Goal: Use online tool/utility: Utilize a website feature to perform a specific function

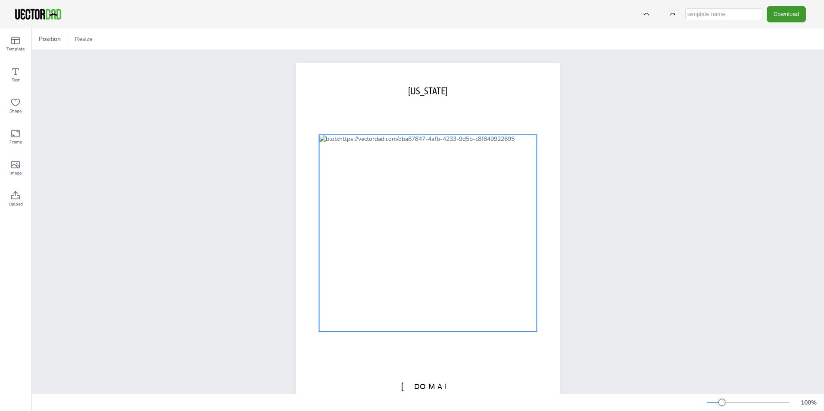
click at [403, 193] on div at bounding box center [428, 233] width 218 height 197
click at [362, 263] on div at bounding box center [428, 233] width 218 height 197
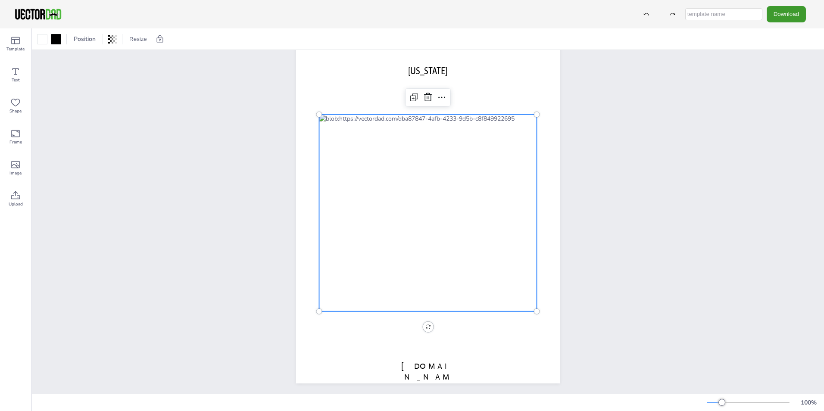
scroll to position [29, 0]
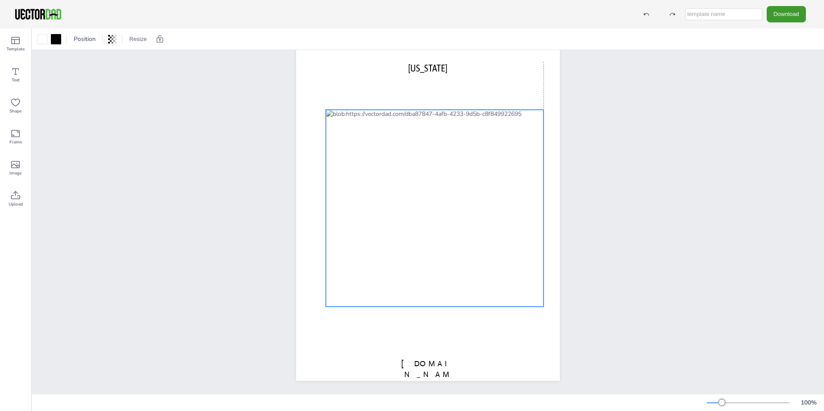
drag, startPoint x: 343, startPoint y: 130, endPoint x: 349, endPoint y: 128, distance: 6.0
click at [349, 128] on div at bounding box center [435, 208] width 218 height 197
click at [419, 91] on icon at bounding box center [419, 93] width 5 height 5
drag, startPoint x: 424, startPoint y: 182, endPoint x: 416, endPoint y: 172, distance: 12.9
click at [416, 172] on div at bounding box center [435, 208] width 218 height 197
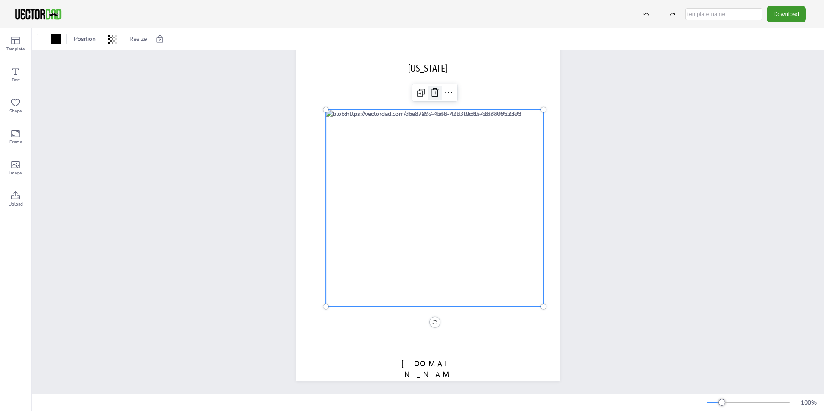
click at [433, 88] on icon at bounding box center [435, 92] width 8 height 9
click at [382, 207] on div at bounding box center [435, 208] width 218 height 197
click at [14, 103] on icon at bounding box center [15, 102] width 10 height 10
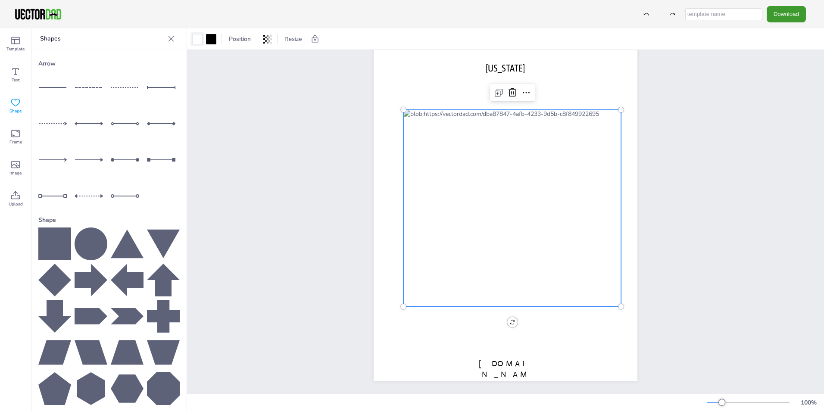
click at [198, 37] on div at bounding box center [197, 39] width 10 height 10
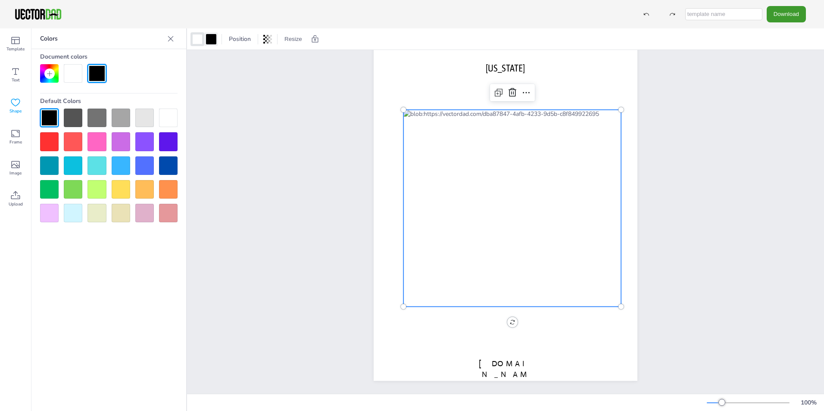
click at [217, 41] on div at bounding box center [211, 39] width 14 height 14
click at [195, 38] on div at bounding box center [197, 39] width 10 height 10
click at [118, 190] on div at bounding box center [121, 189] width 19 height 19
click at [118, 189] on div at bounding box center [121, 189] width 19 height 19
click at [177, 112] on div at bounding box center [168, 118] width 19 height 19
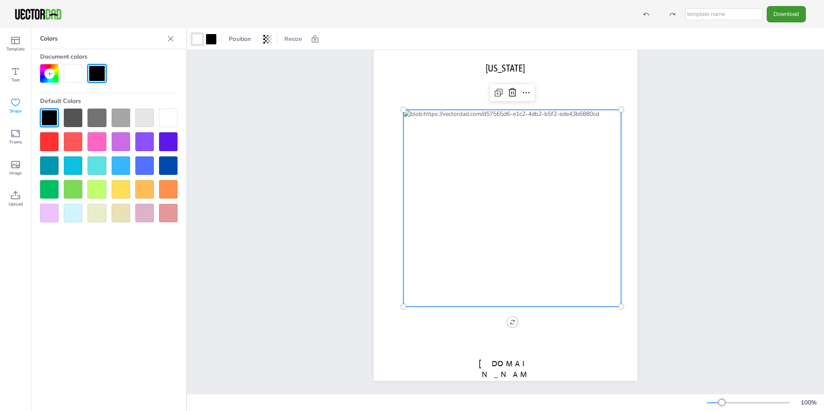
click at [69, 70] on div at bounding box center [73, 73] width 19 height 19
click at [76, 79] on div at bounding box center [73, 73] width 19 height 19
click at [198, 40] on div at bounding box center [197, 39] width 10 height 10
click at [213, 39] on div at bounding box center [211, 39] width 10 height 10
click at [236, 38] on span "Position" at bounding box center [239, 39] width 25 height 8
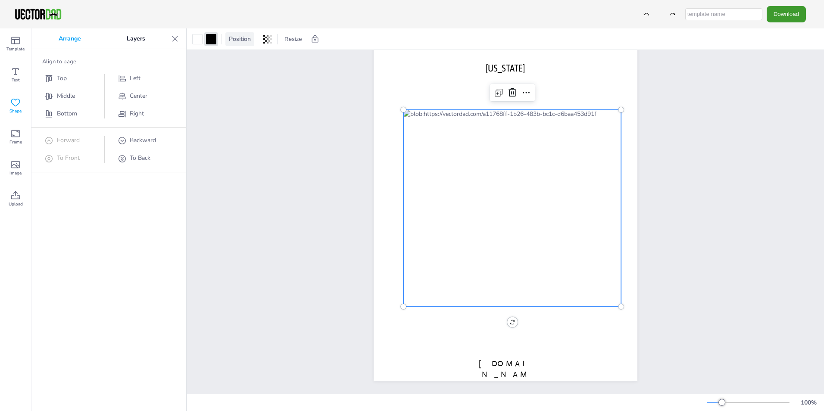
click at [236, 38] on span "Position" at bounding box center [239, 39] width 25 height 8
click at [263, 40] on icon at bounding box center [267, 39] width 9 height 9
click at [289, 37] on button "Resize" at bounding box center [293, 39] width 25 height 14
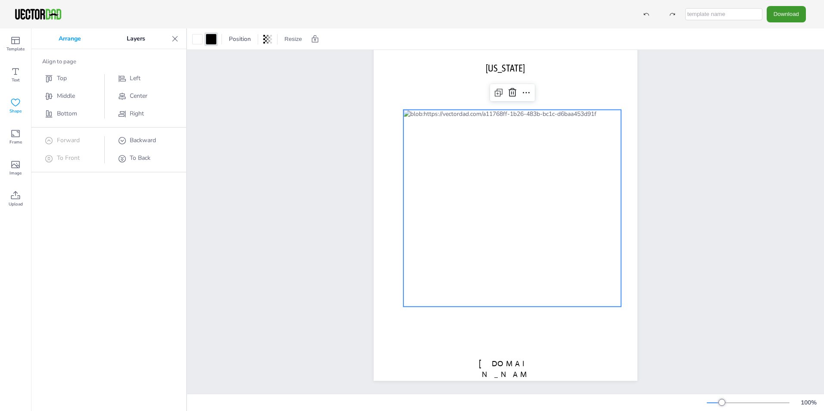
click at [247, 60] on div "[DOMAIN_NAME] [US_STATE]" at bounding box center [505, 210] width 637 height 367
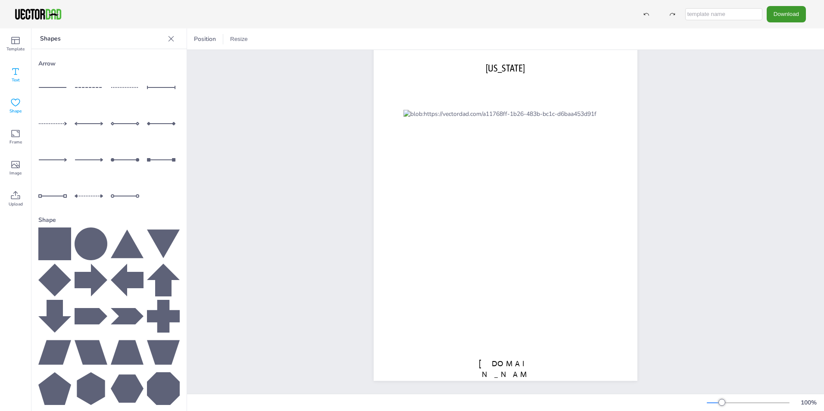
click at [19, 68] on icon at bounding box center [15, 71] width 10 height 10
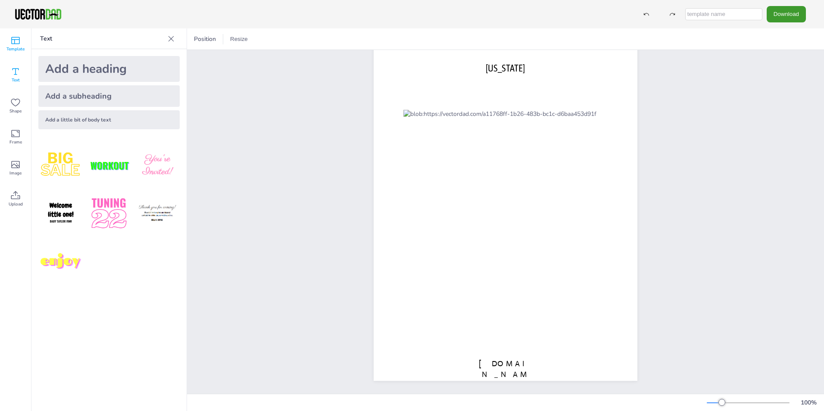
click at [13, 40] on icon at bounding box center [15, 40] width 10 height 10
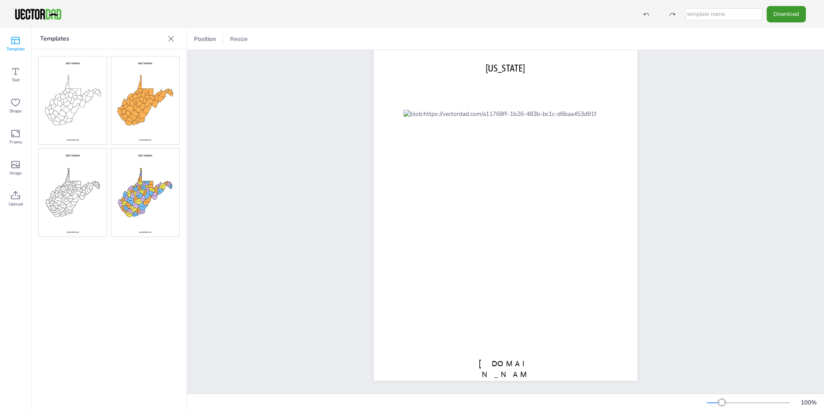
click at [67, 110] on img at bounding box center [73, 100] width 68 height 88
